Goal: Task Accomplishment & Management: Use online tool/utility

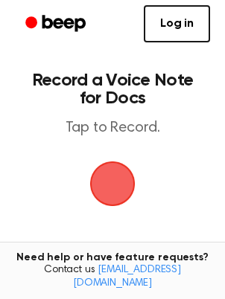
click at [97, 180] on span "button" at bounding box center [112, 183] width 61 height 61
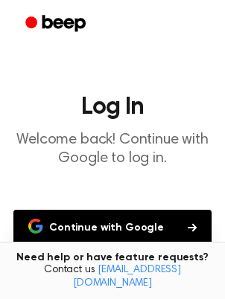
click at [121, 223] on button "Continue with Google" at bounding box center [112, 228] width 198 height 36
